Goal: Task Accomplishment & Management: Use online tool/utility

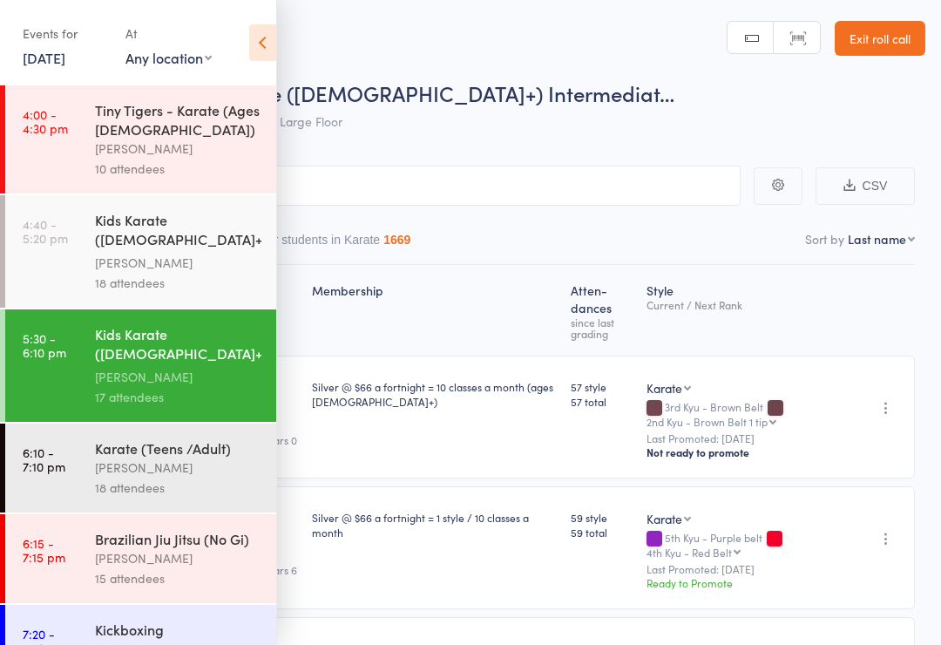
click at [106, 252] on div "Kids Karate ([DEMOGRAPHIC_DATA]+) Beginners" at bounding box center [178, 231] width 166 height 43
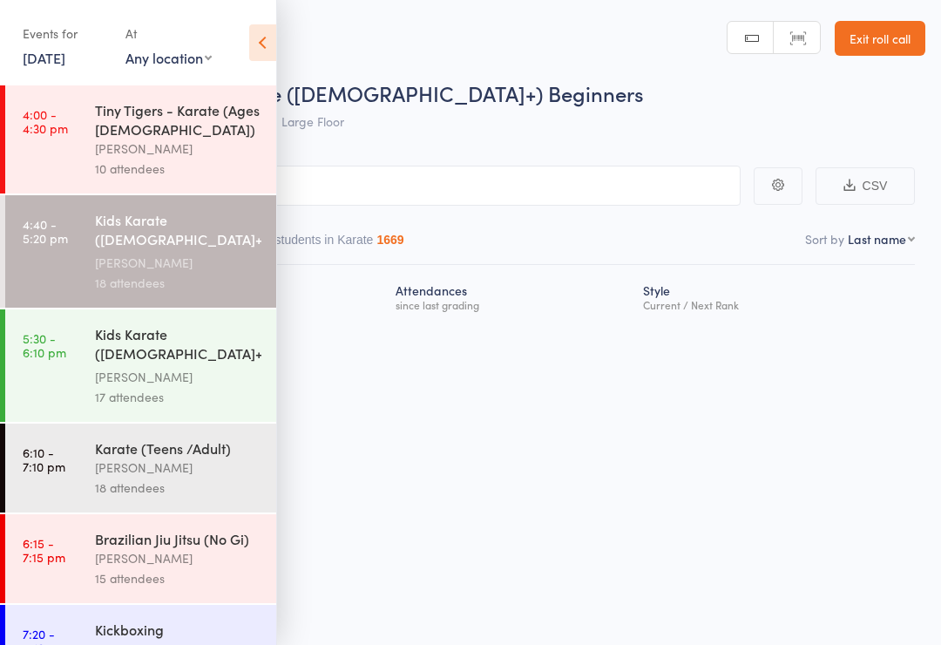
click at [65, 168] on link "4:00 - 4:30 pm Tiny Tigers - Karate (Ages 5-7) Marc Mathews 10 attendees" at bounding box center [140, 139] width 271 height 108
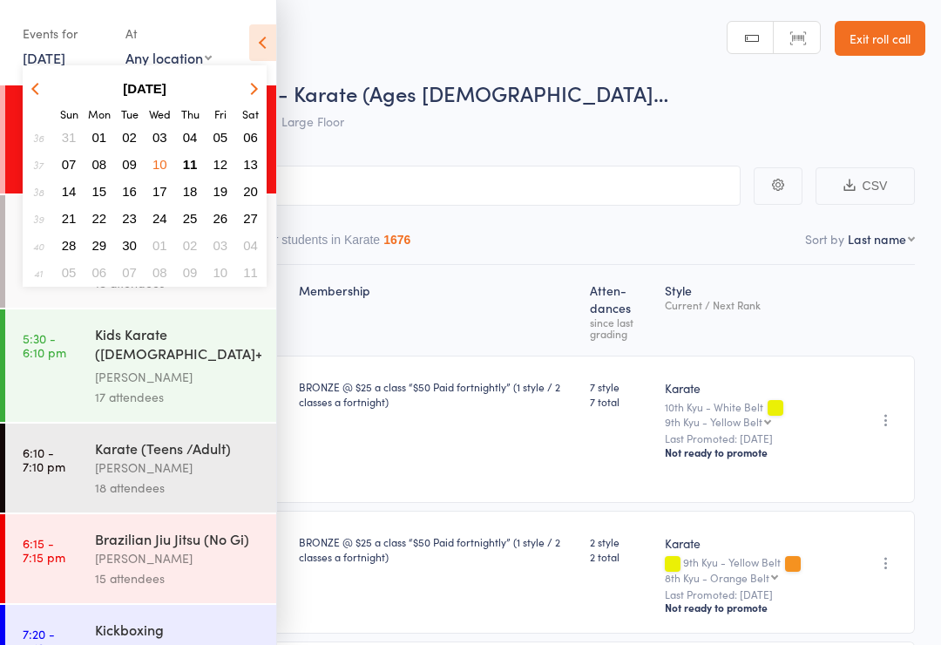
click at [190, 160] on span "11" at bounding box center [190, 164] width 15 height 15
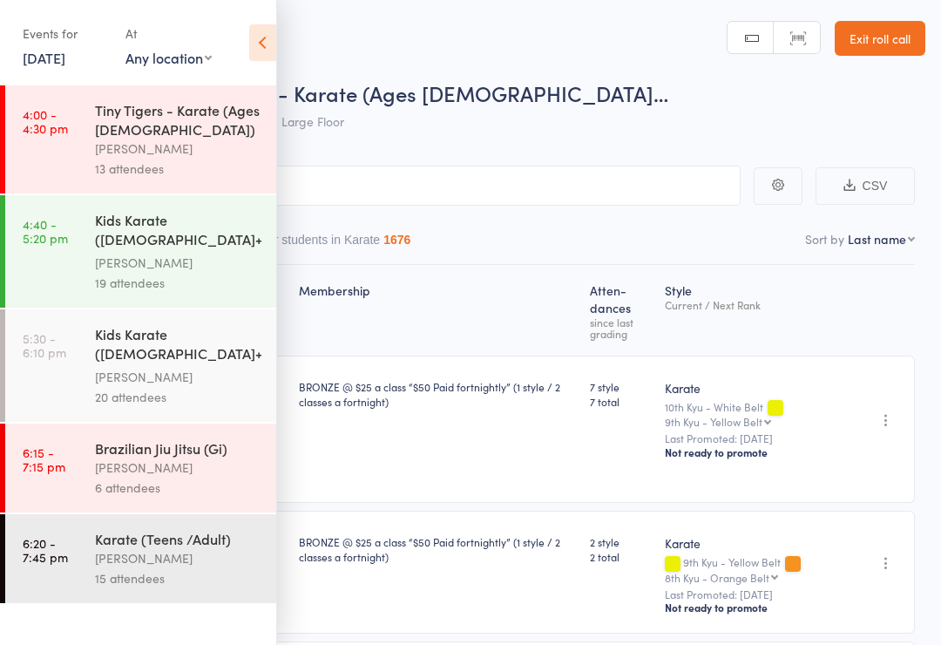
click at [90, 161] on link "4:00 - 4:30 pm Tiny Tigers - Karate (Ages 5-7) Marc Mathews 13 attendees" at bounding box center [140, 139] width 271 height 108
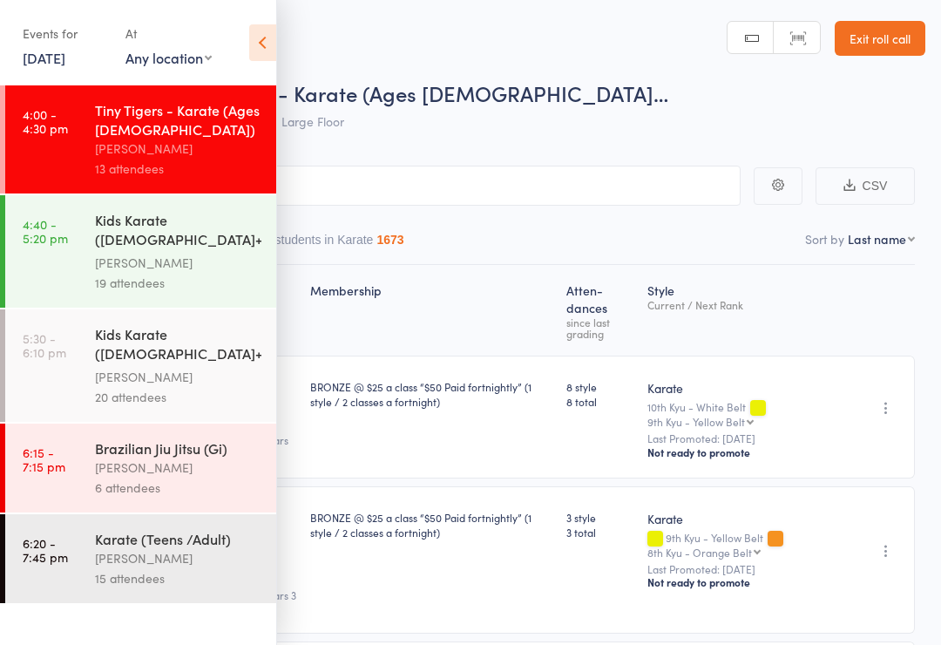
click at [260, 53] on icon at bounding box center [262, 42] width 27 height 37
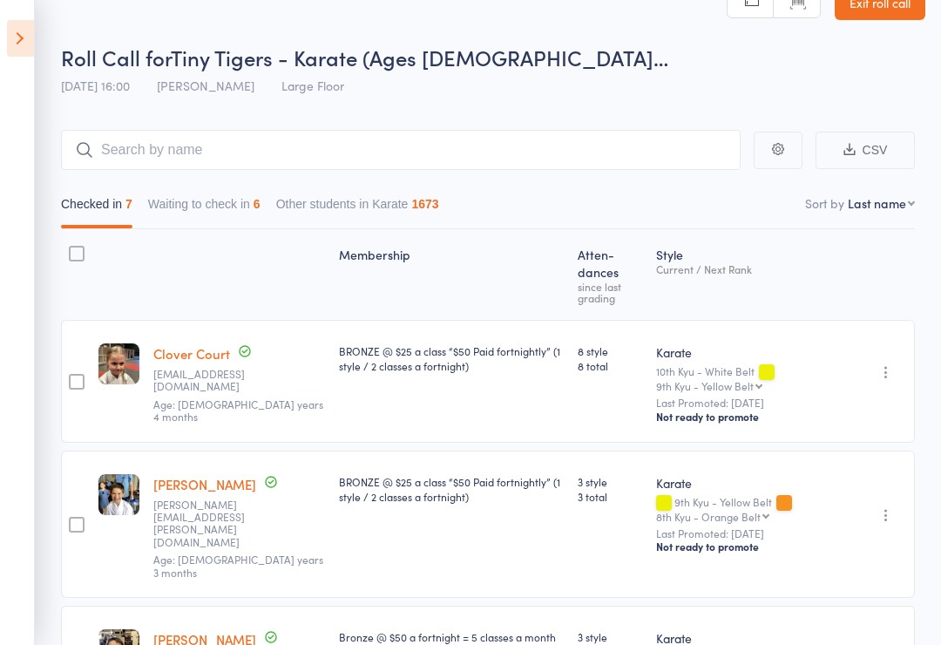
scroll to position [115, 0]
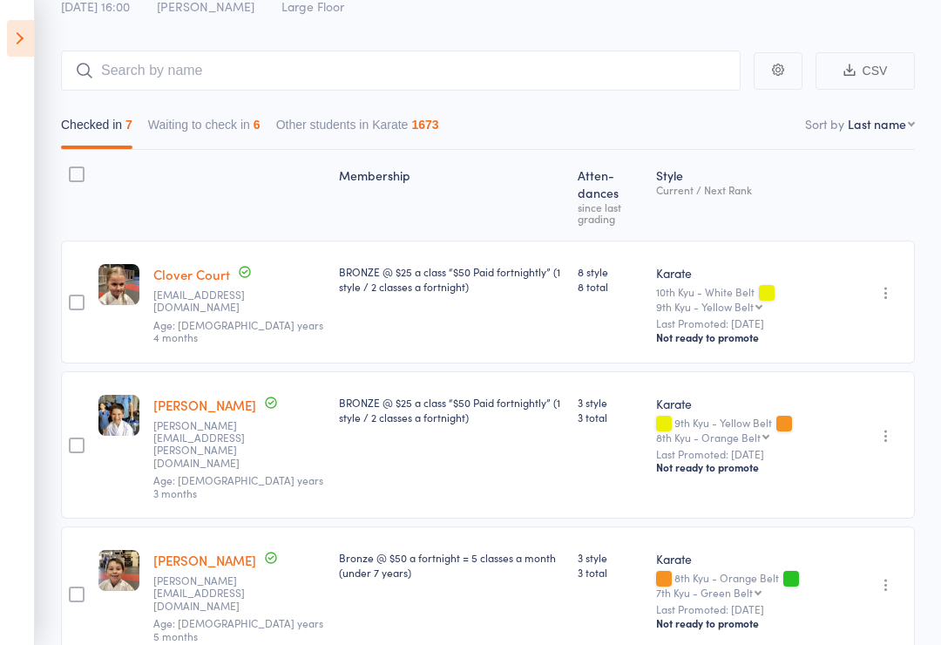
click at [189, 138] on button "Waiting to check in 6" at bounding box center [204, 129] width 112 height 40
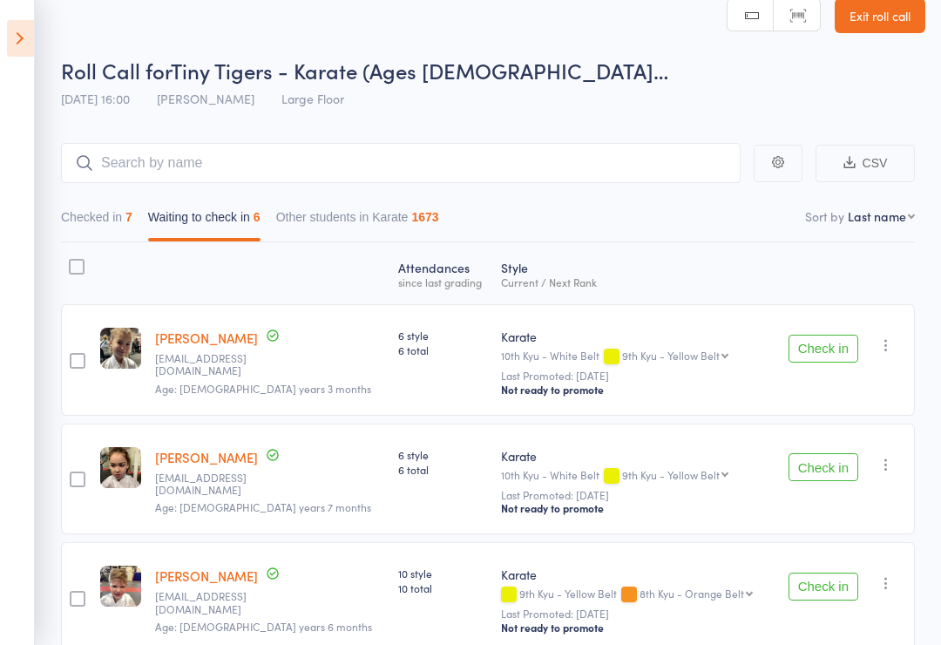
scroll to position [0, 0]
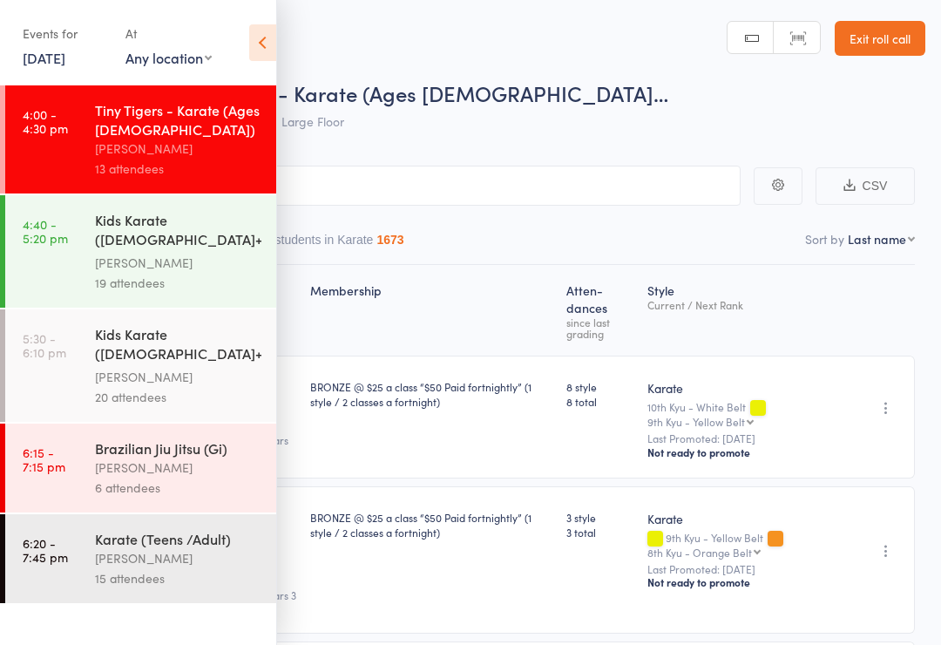
click at [266, 32] on icon at bounding box center [262, 42] width 27 height 37
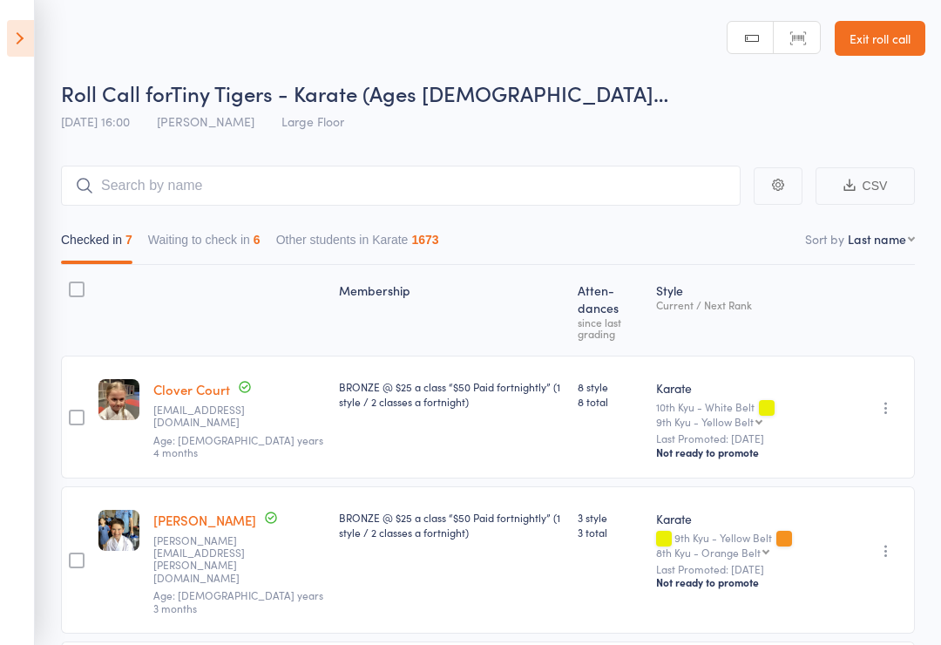
click at [208, 262] on button "Waiting to check in 6" at bounding box center [204, 244] width 112 height 40
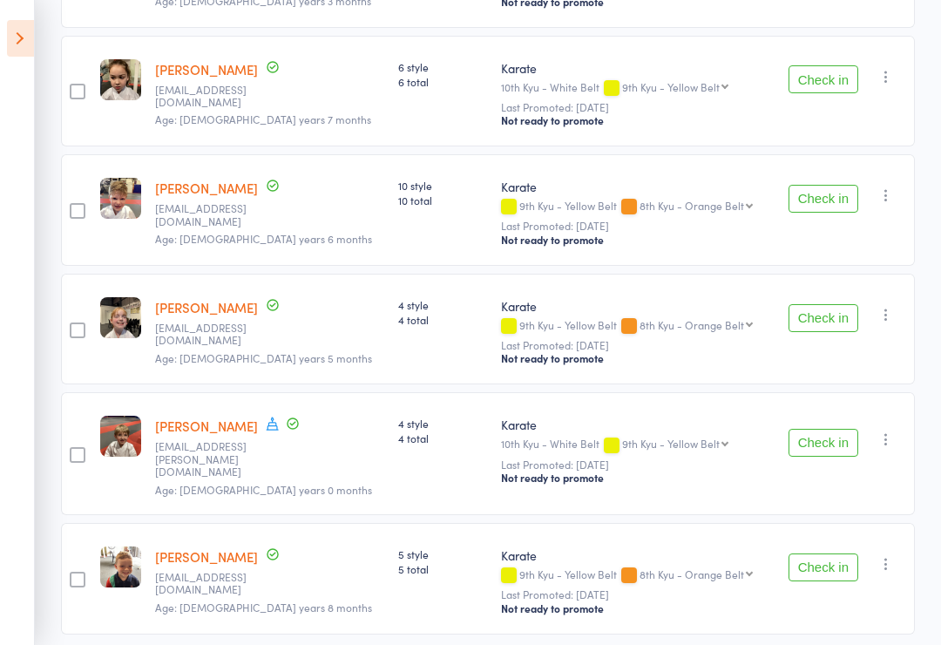
scroll to position [445, 0]
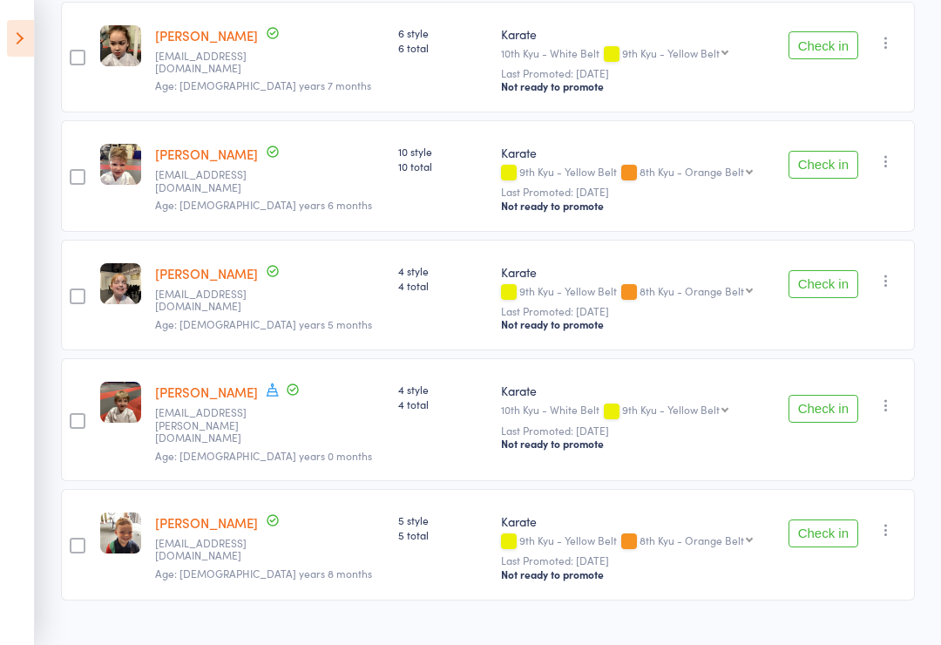
click at [816, 407] on button "Check in" at bounding box center [824, 409] width 70 height 28
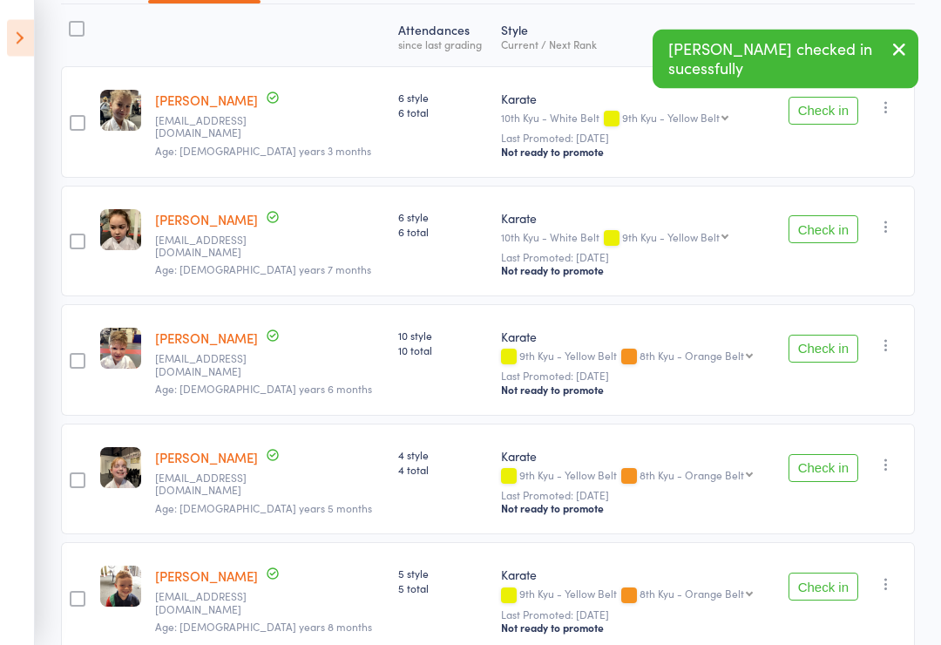
scroll to position [261, 0]
click at [832, 587] on button "Check in" at bounding box center [824, 587] width 70 height 28
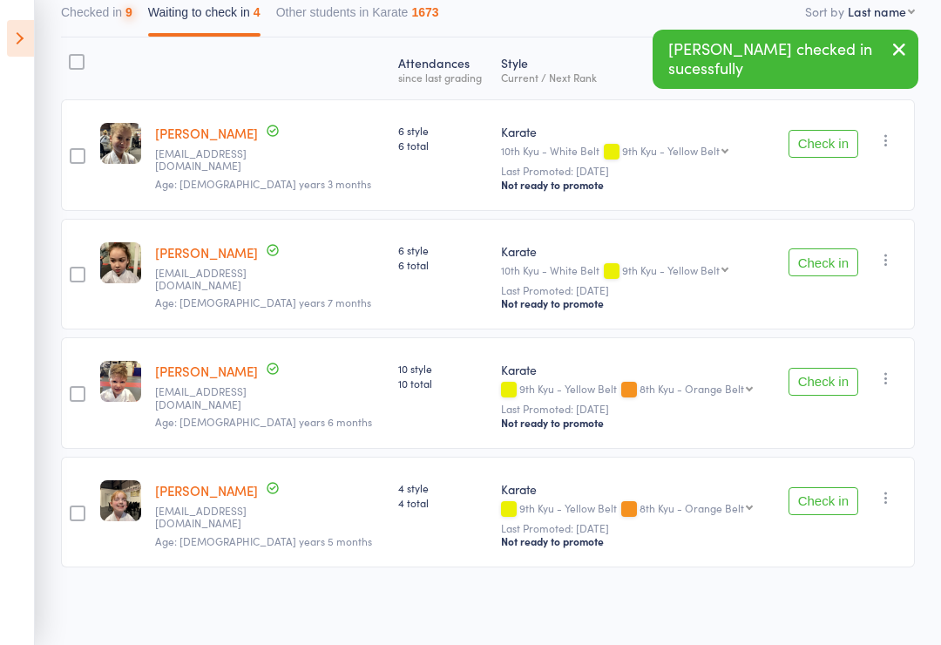
scroll to position [206, 0]
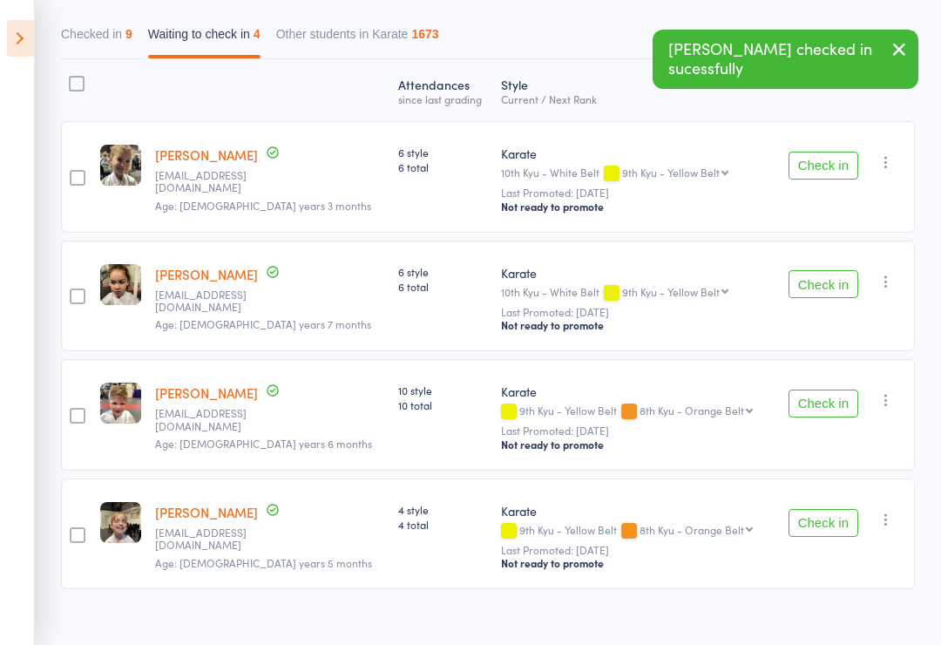
click at [827, 410] on button "Check in" at bounding box center [824, 404] width 70 height 28
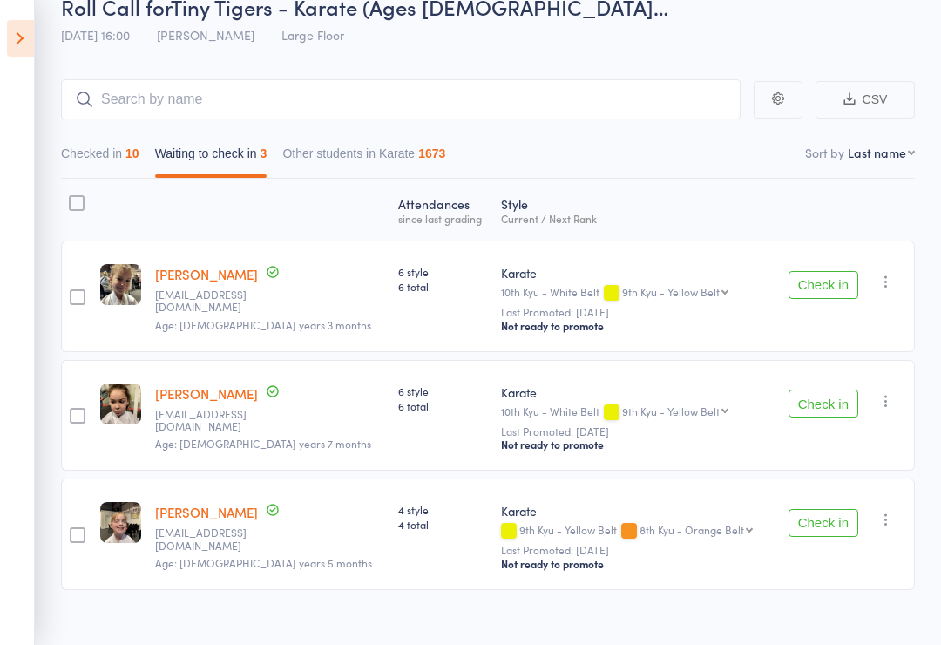
click at [822, 299] on button "Check in" at bounding box center [824, 285] width 70 height 28
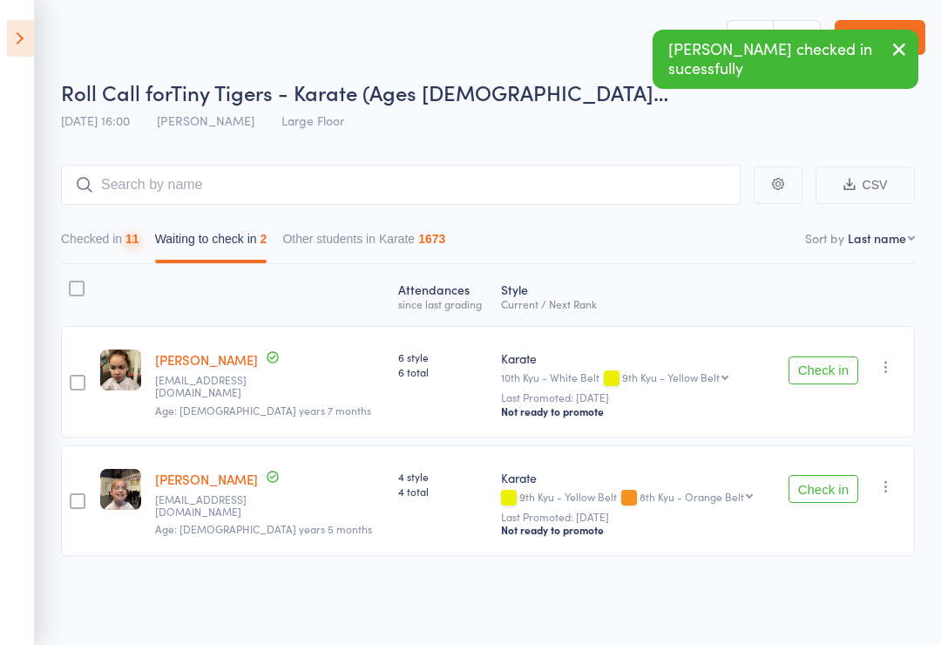
scroll to position [12, 0]
click at [822, 370] on button "Check in" at bounding box center [824, 371] width 70 height 28
